Goal: Information Seeking & Learning: Learn about a topic

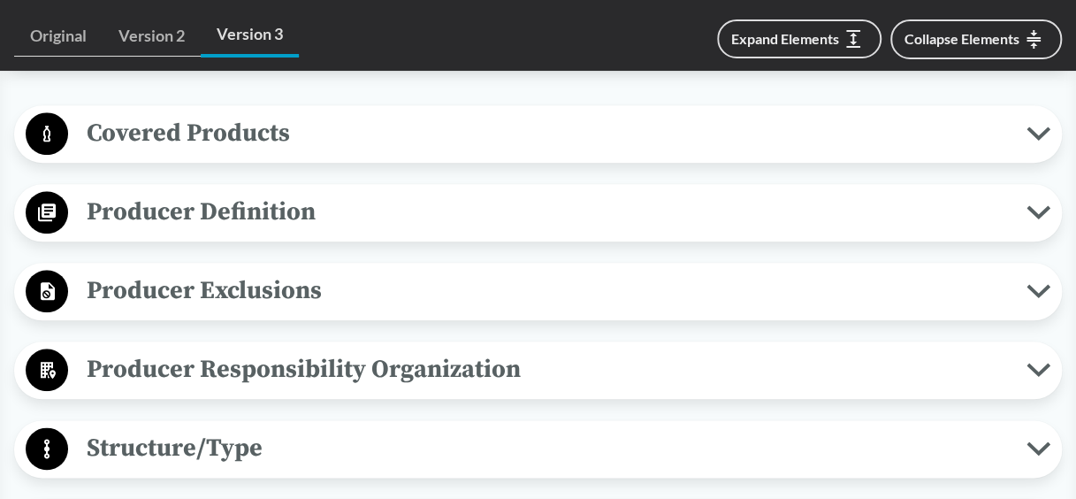
scroll to position [796, 0]
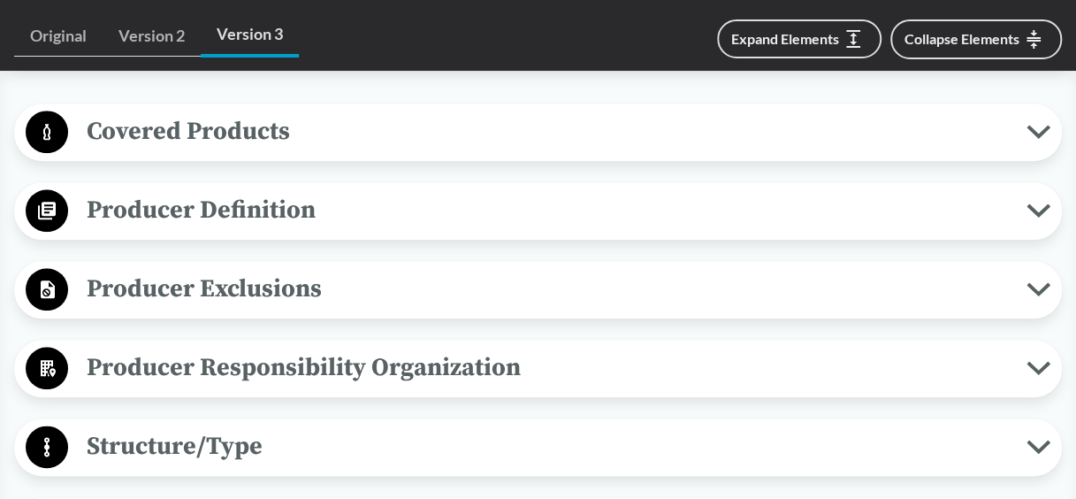
click at [304, 210] on span "Producer Definition" at bounding box center [547, 210] width 958 height 40
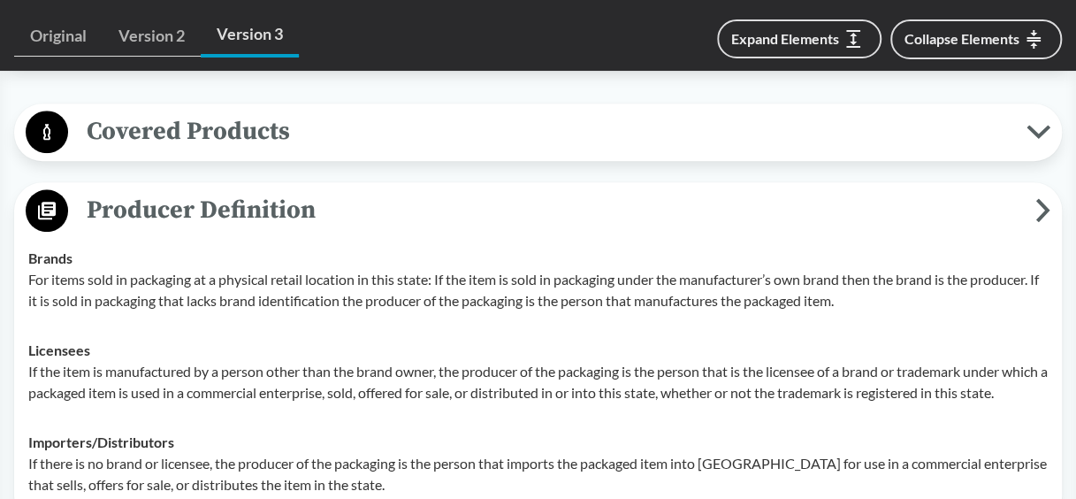
click at [265, 143] on span "Covered Products" at bounding box center [547, 131] width 958 height 40
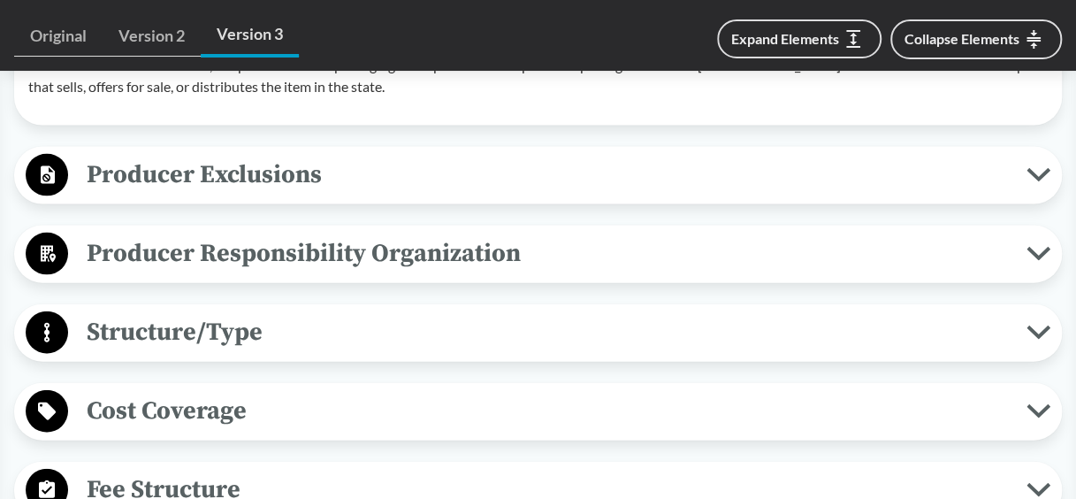
scroll to position [1768, 0]
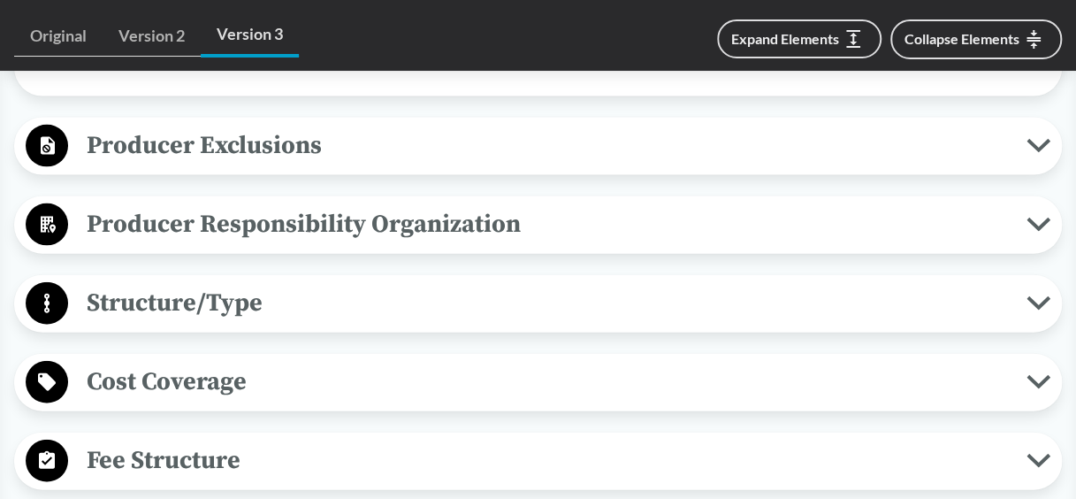
click at [184, 228] on span "Producer Responsibility Organization" at bounding box center [547, 224] width 958 height 40
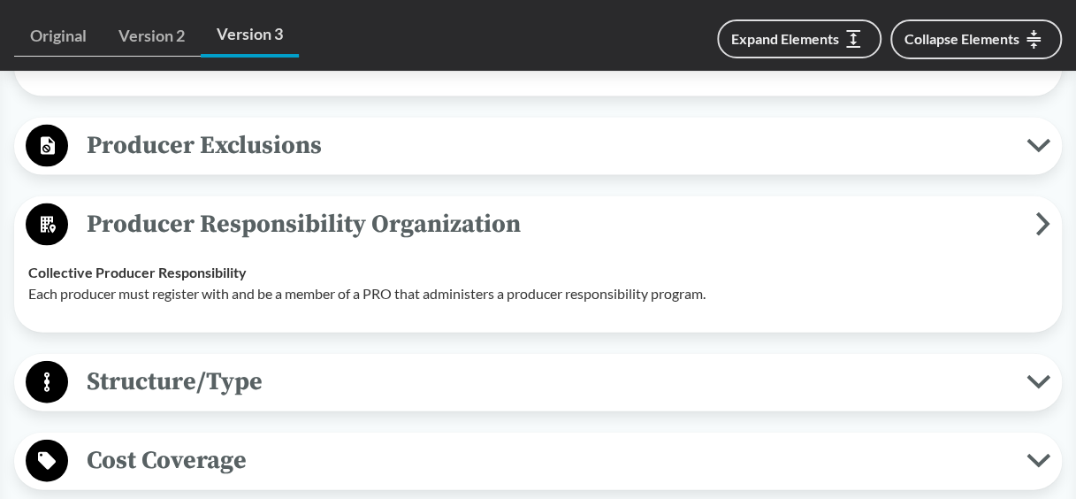
click at [200, 165] on span "Producer Exclusions" at bounding box center [547, 146] width 958 height 40
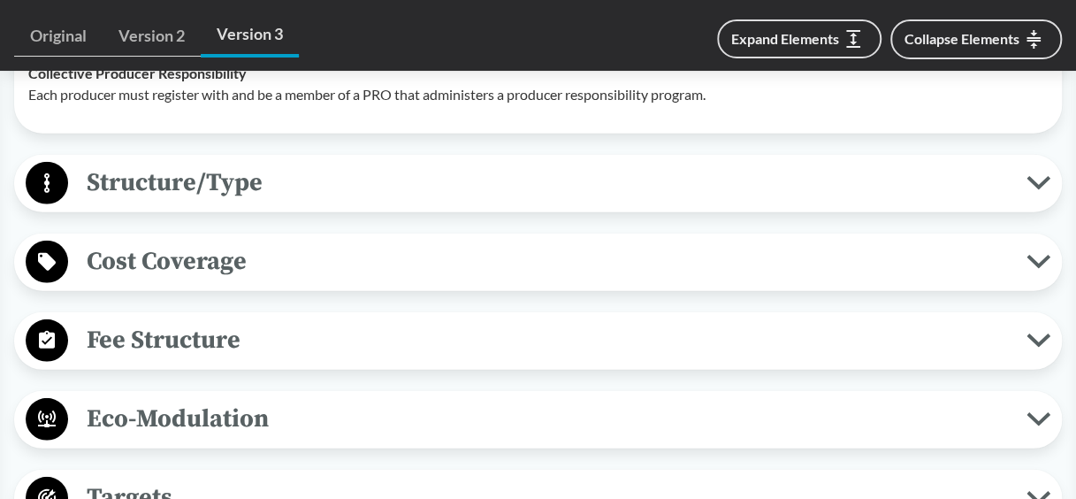
scroll to position [2387, 0]
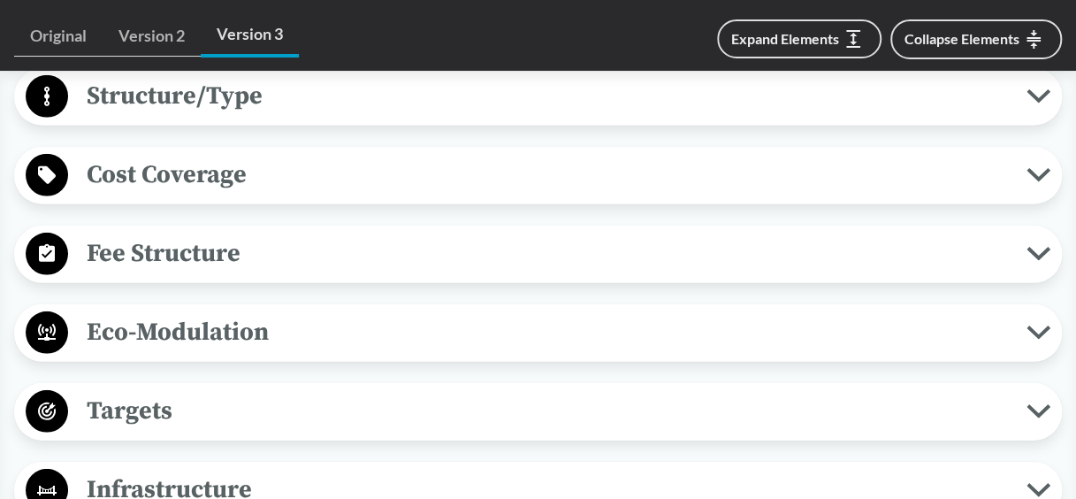
click at [210, 116] on span "Structure/Type" at bounding box center [547, 96] width 958 height 40
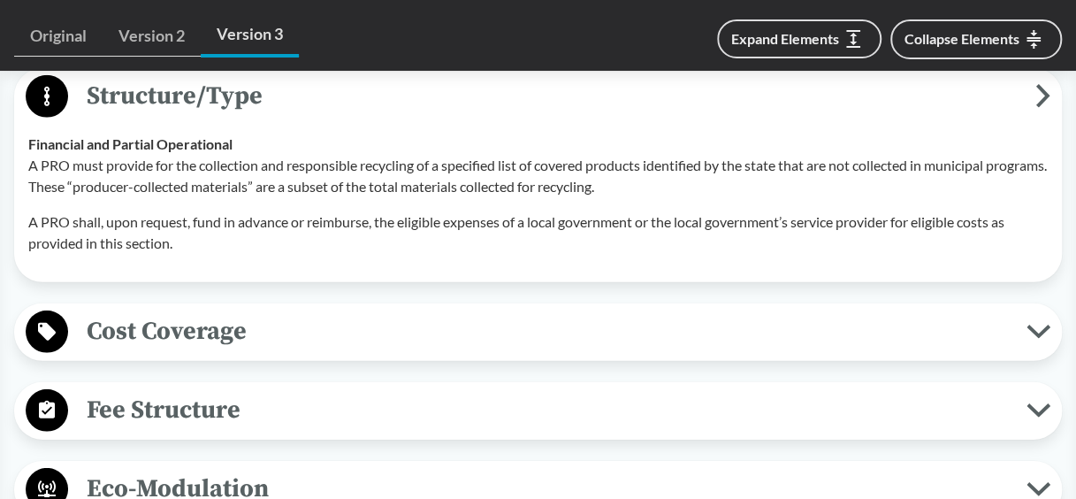
click at [203, 345] on span "Cost Coverage" at bounding box center [547, 331] width 958 height 40
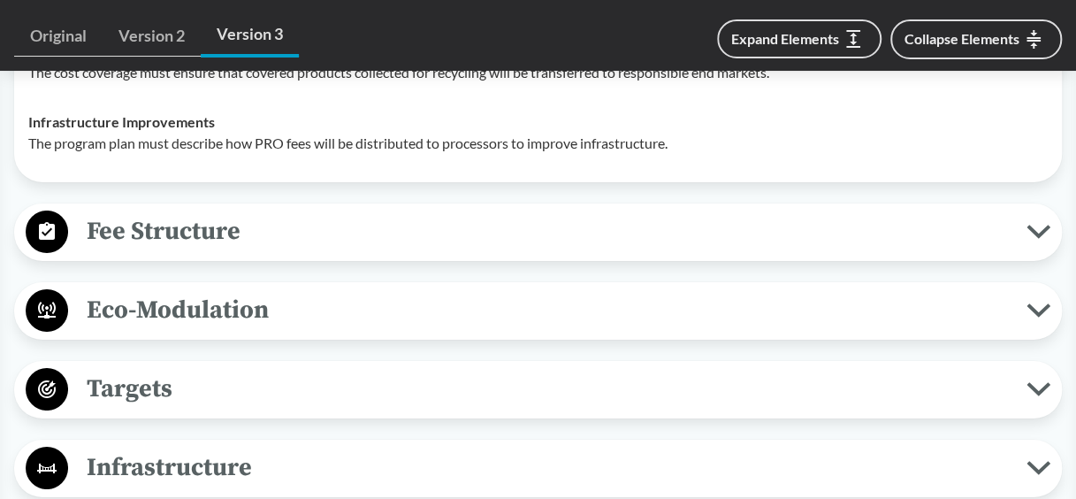
scroll to position [3005, 0]
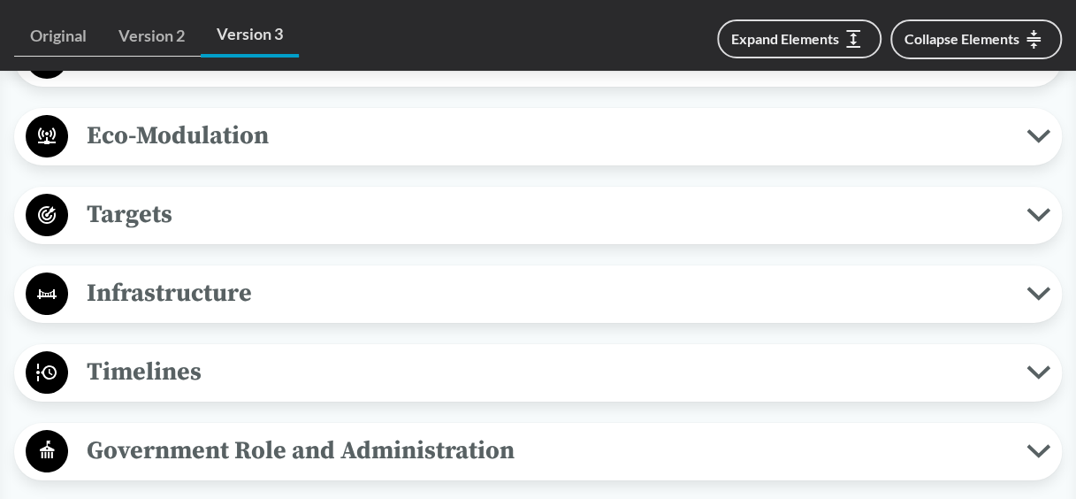
click at [211, 310] on span "Infrastructure" at bounding box center [547, 293] width 958 height 40
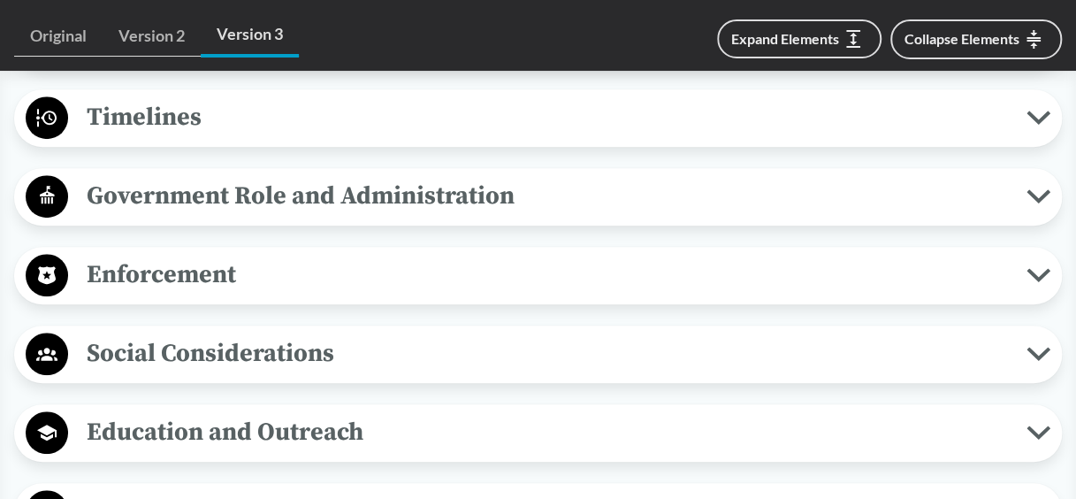
scroll to position [3713, 0]
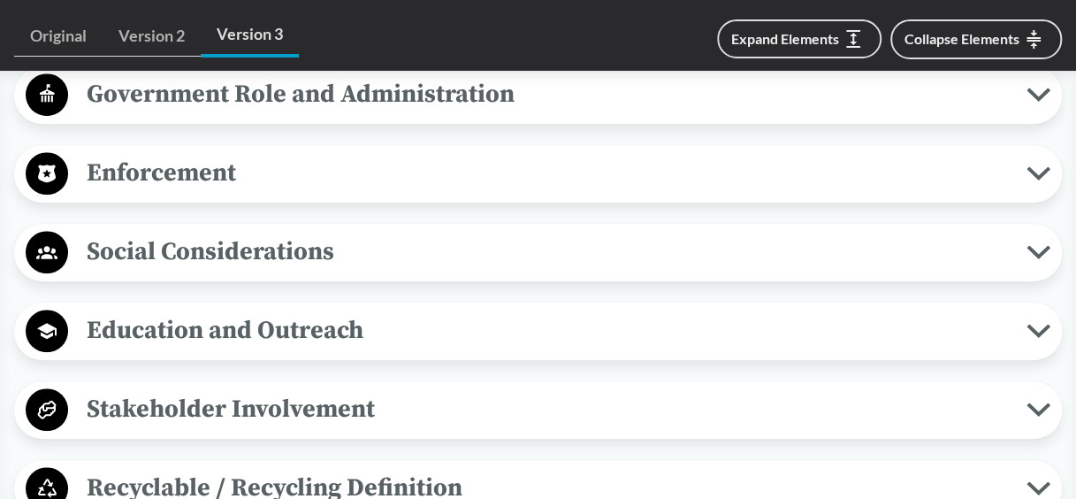
click at [184, 182] on span "Enforcement" at bounding box center [547, 173] width 958 height 40
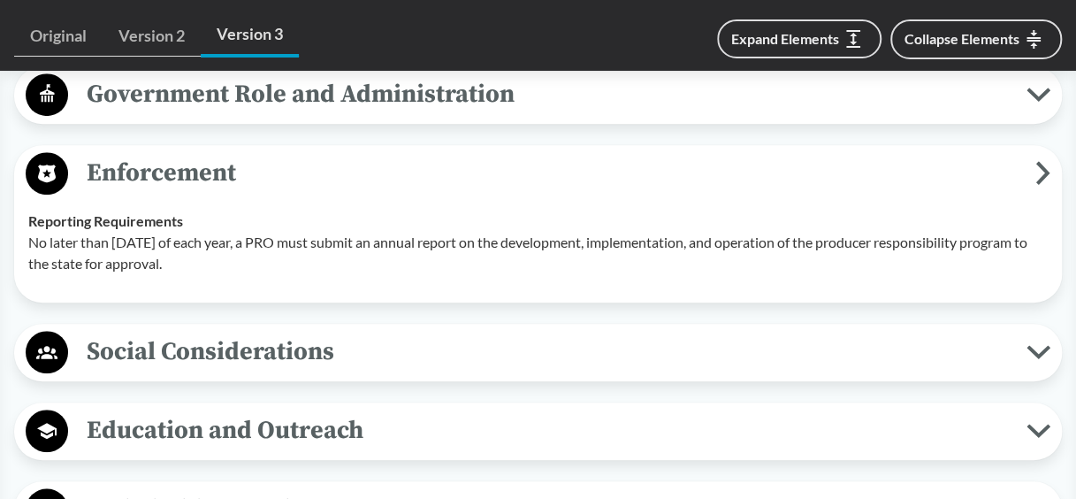
click at [179, 381] on div "Social Considerations Community Outreach Educational resources and campaigns mu…" at bounding box center [537, 352] width 1047 height 57
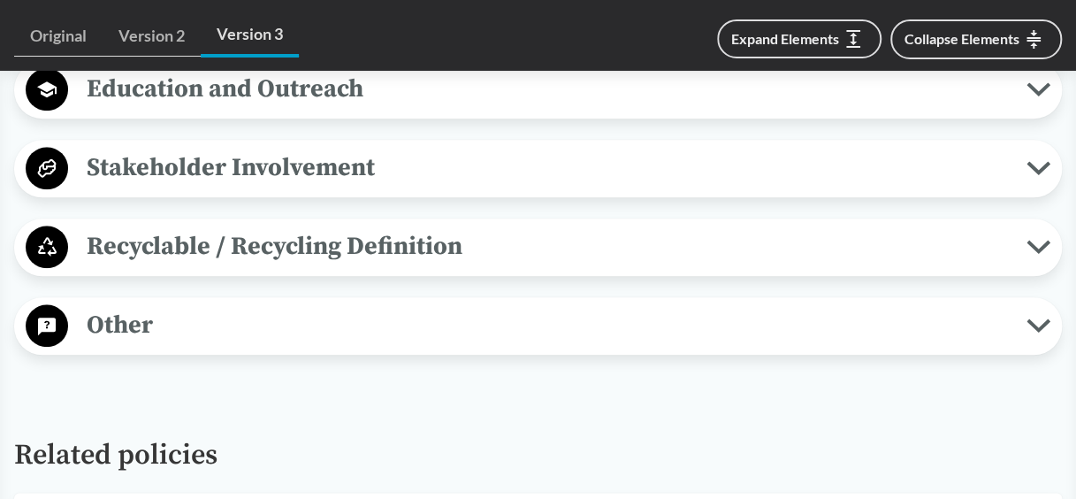
scroll to position [4155, 0]
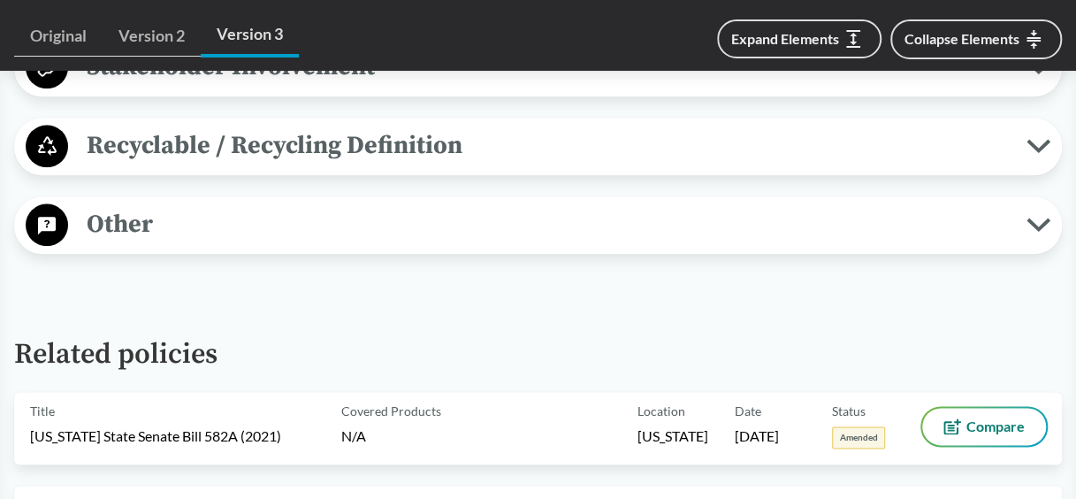
click at [279, 87] on span "Stakeholder Involvement" at bounding box center [547, 67] width 958 height 40
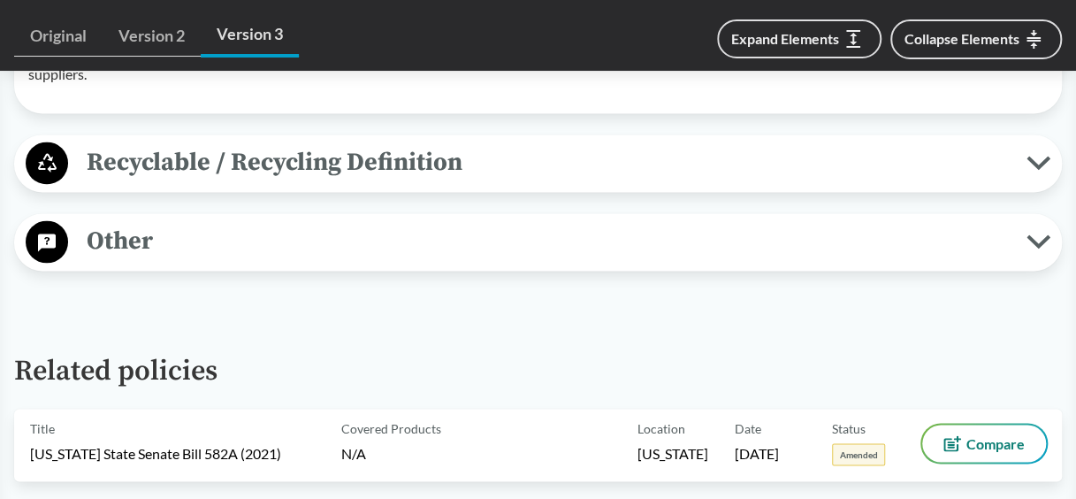
scroll to position [4685, 0]
